Goal: Task Accomplishment & Management: Manage account settings

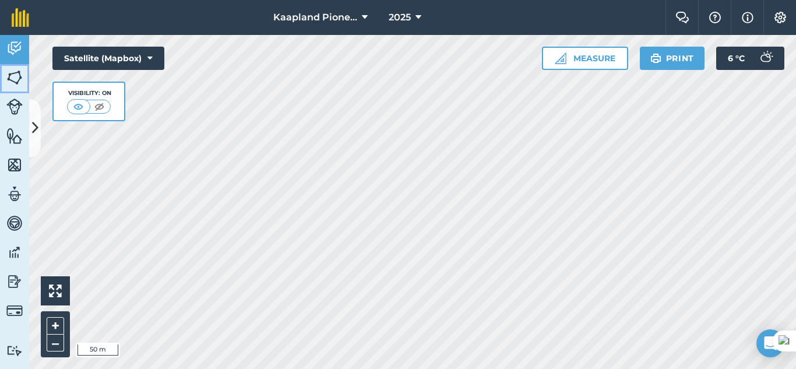
click at [13, 77] on img at bounding box center [14, 77] width 16 height 17
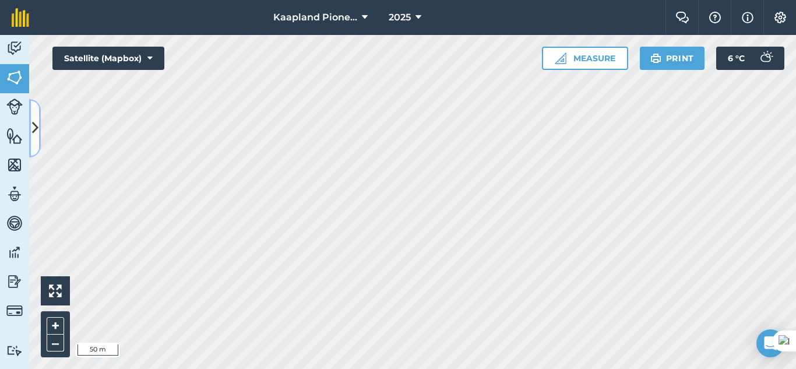
click at [37, 133] on icon at bounding box center [35, 128] width 6 height 20
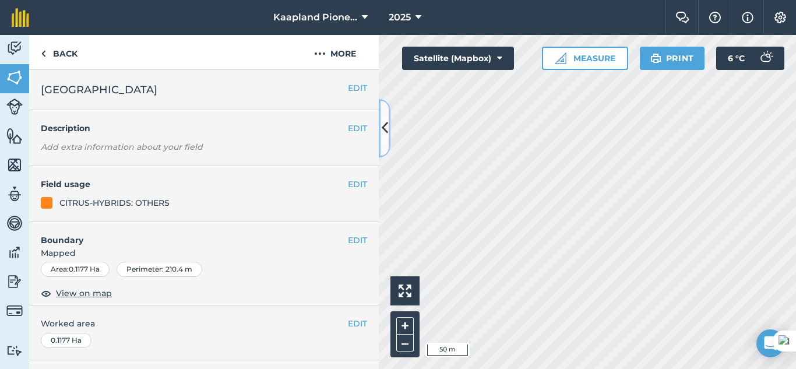
scroll to position [97, 0]
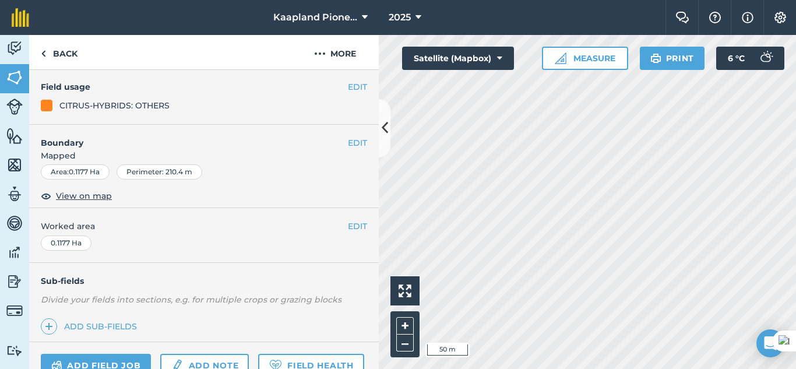
click at [337, 142] on h4 "Boundary" at bounding box center [188, 137] width 319 height 24
click at [348, 143] on button "EDIT" at bounding box center [357, 142] width 19 height 13
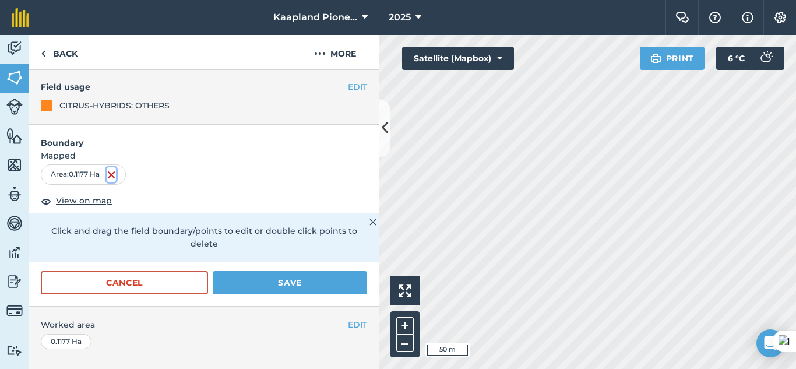
click at [113, 172] on img at bounding box center [111, 175] width 9 height 14
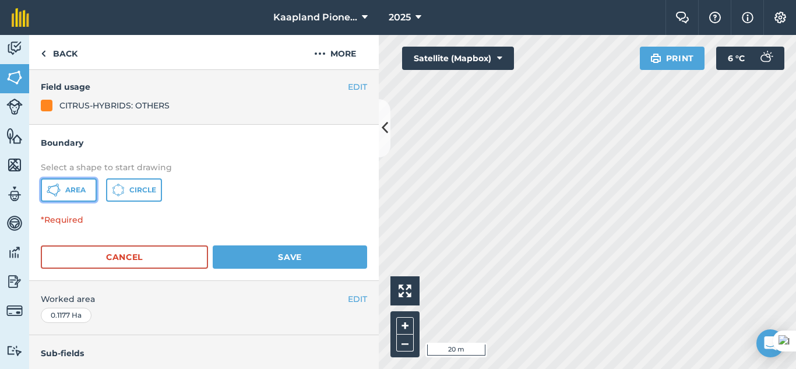
click at [86, 191] on button "Area" at bounding box center [69, 189] width 56 height 23
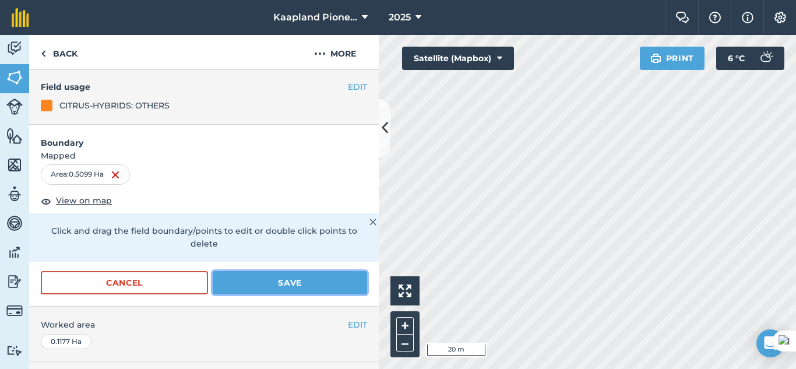
click at [314, 276] on button "Save" at bounding box center [290, 282] width 154 height 23
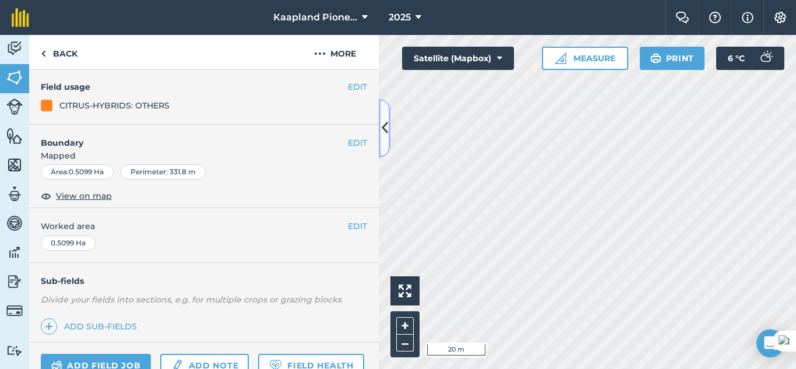
click at [383, 137] on icon at bounding box center [385, 128] width 6 height 20
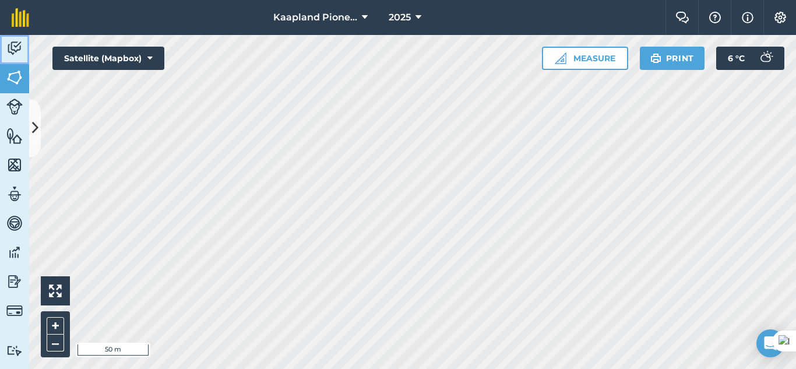
click at [10, 52] on img at bounding box center [14, 48] width 16 height 17
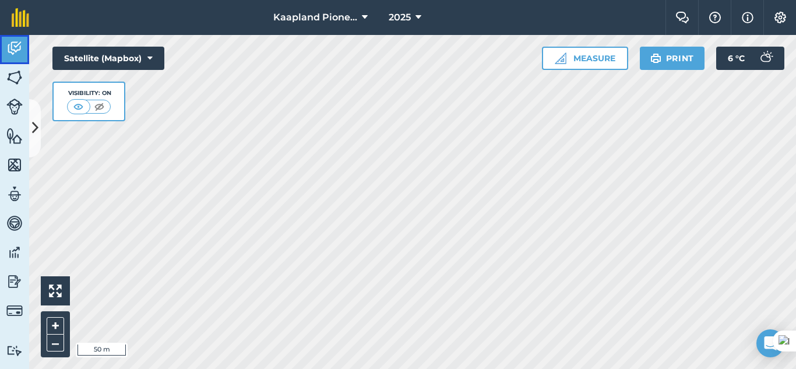
click at [18, 55] on img at bounding box center [14, 48] width 16 height 17
click at [37, 126] on icon at bounding box center [35, 128] width 6 height 20
